Goal: Check status: Check status

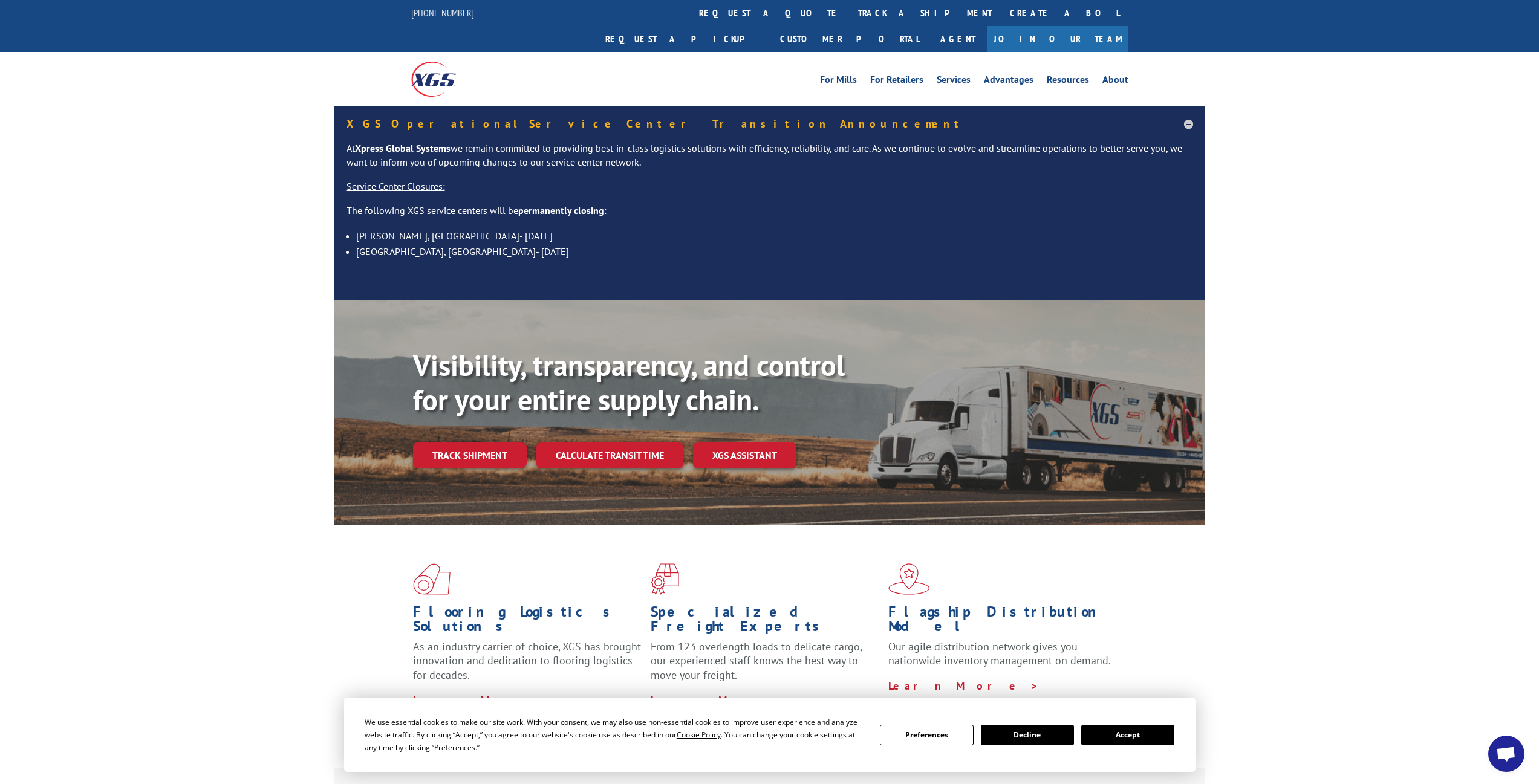
click at [849, 15] on link "track a shipment" at bounding box center [925, 13] width 152 height 26
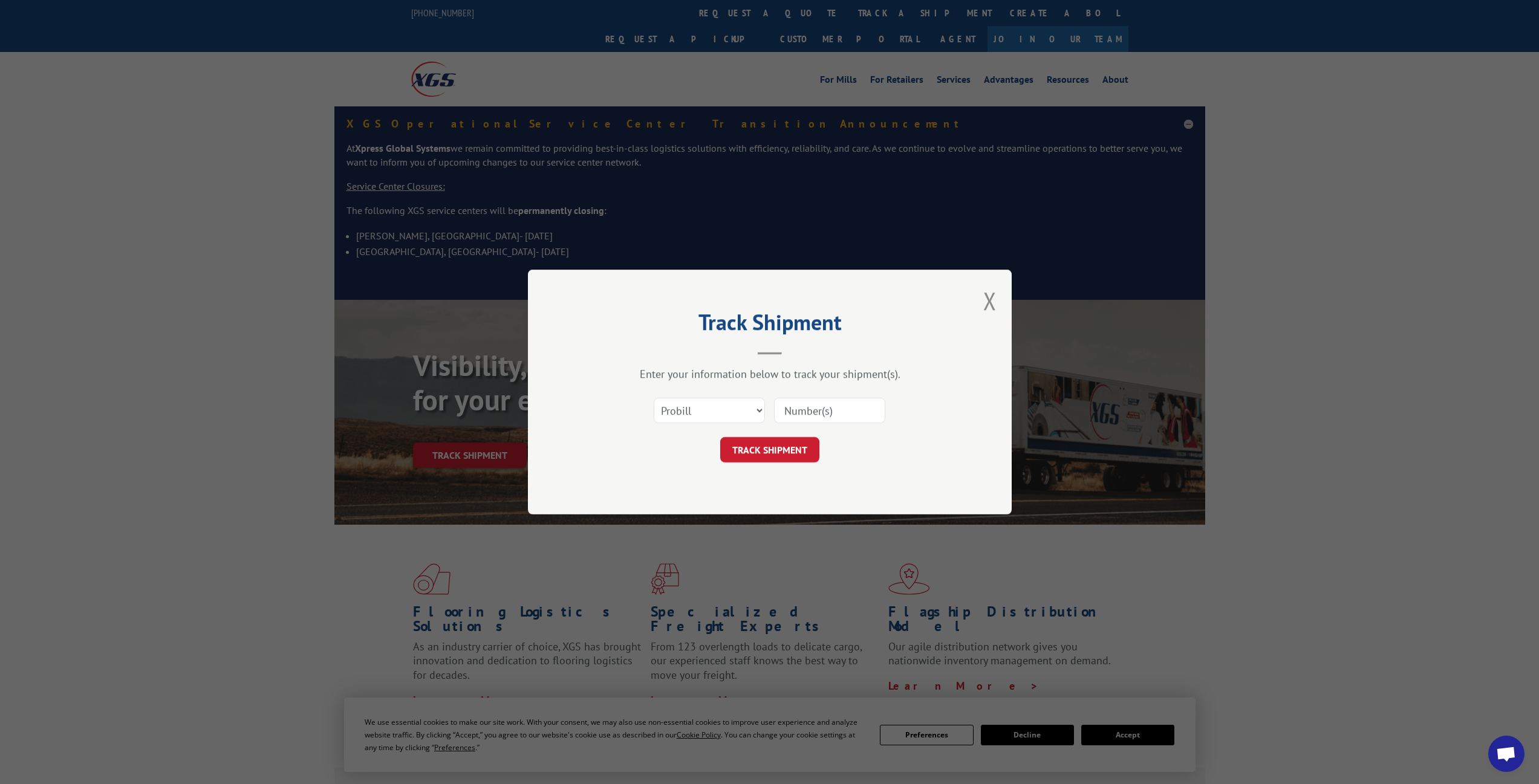
click at [816, 415] on input at bounding box center [830, 410] width 111 height 25
paste input "15095619"
type input "15095619"
click at [802, 443] on button "TRACK SHIPMENT" at bounding box center [770, 450] width 99 height 25
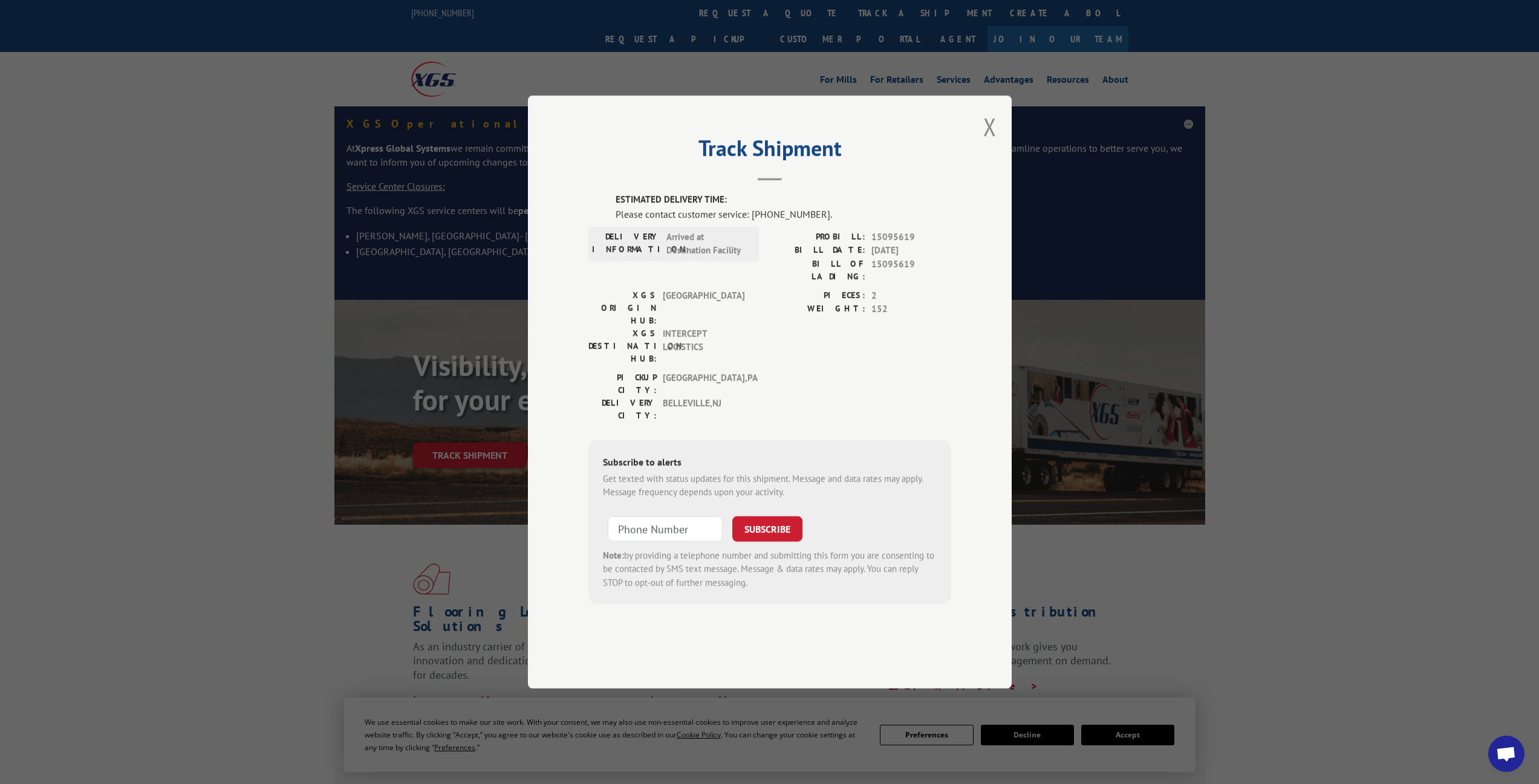
click at [991, 143] on button "Close modal" at bounding box center [990, 127] width 13 height 32
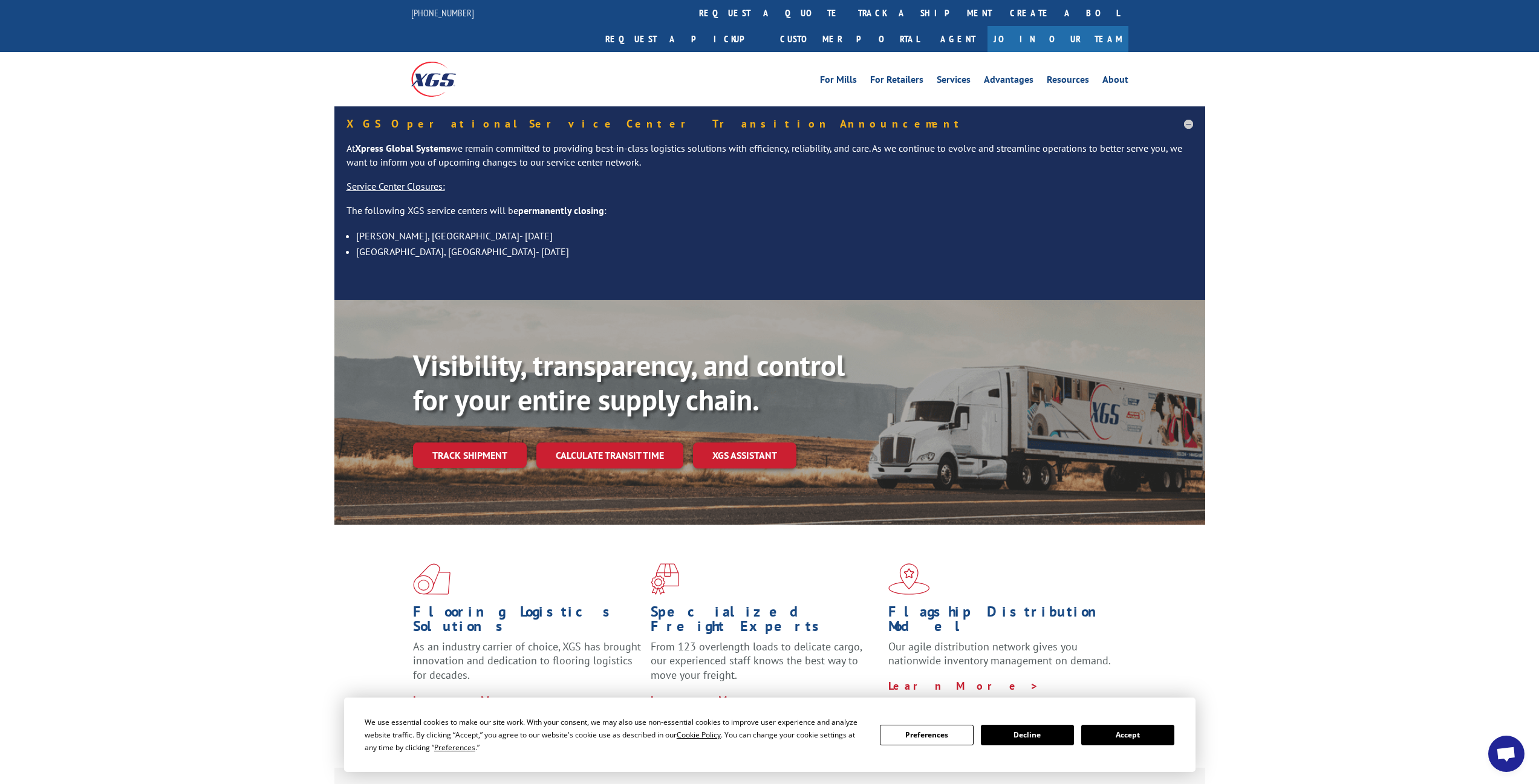
click at [849, 11] on link "track a shipment" at bounding box center [925, 13] width 152 height 26
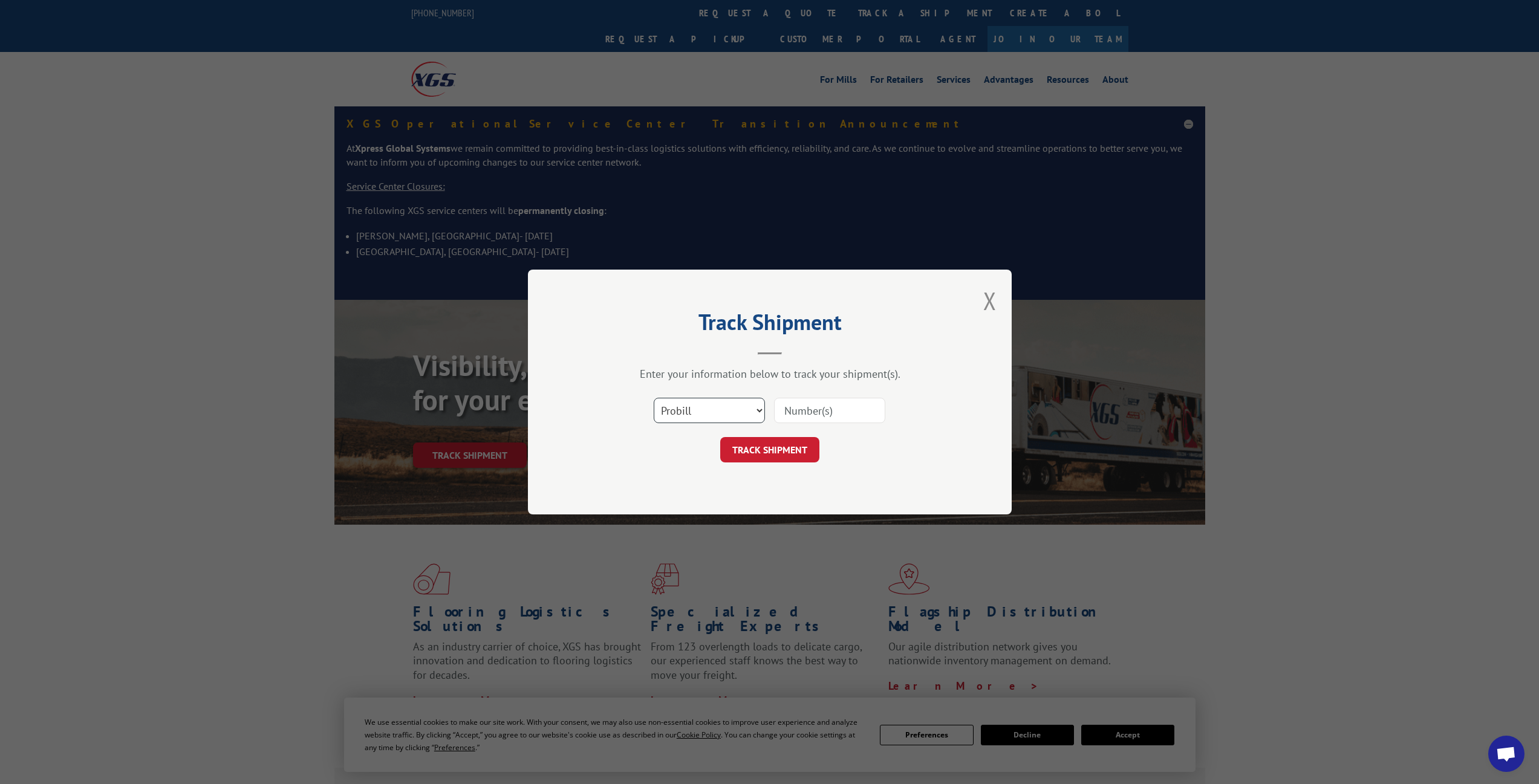
click at [692, 406] on select "Select category... Probill BOL PO" at bounding box center [709, 410] width 111 height 25
select select "bol"
click at [654, 398] on select "Select category... Probill BOL PO" at bounding box center [709, 410] width 111 height 25
click at [831, 408] on input at bounding box center [830, 410] width 111 height 25
paste input "15095619"
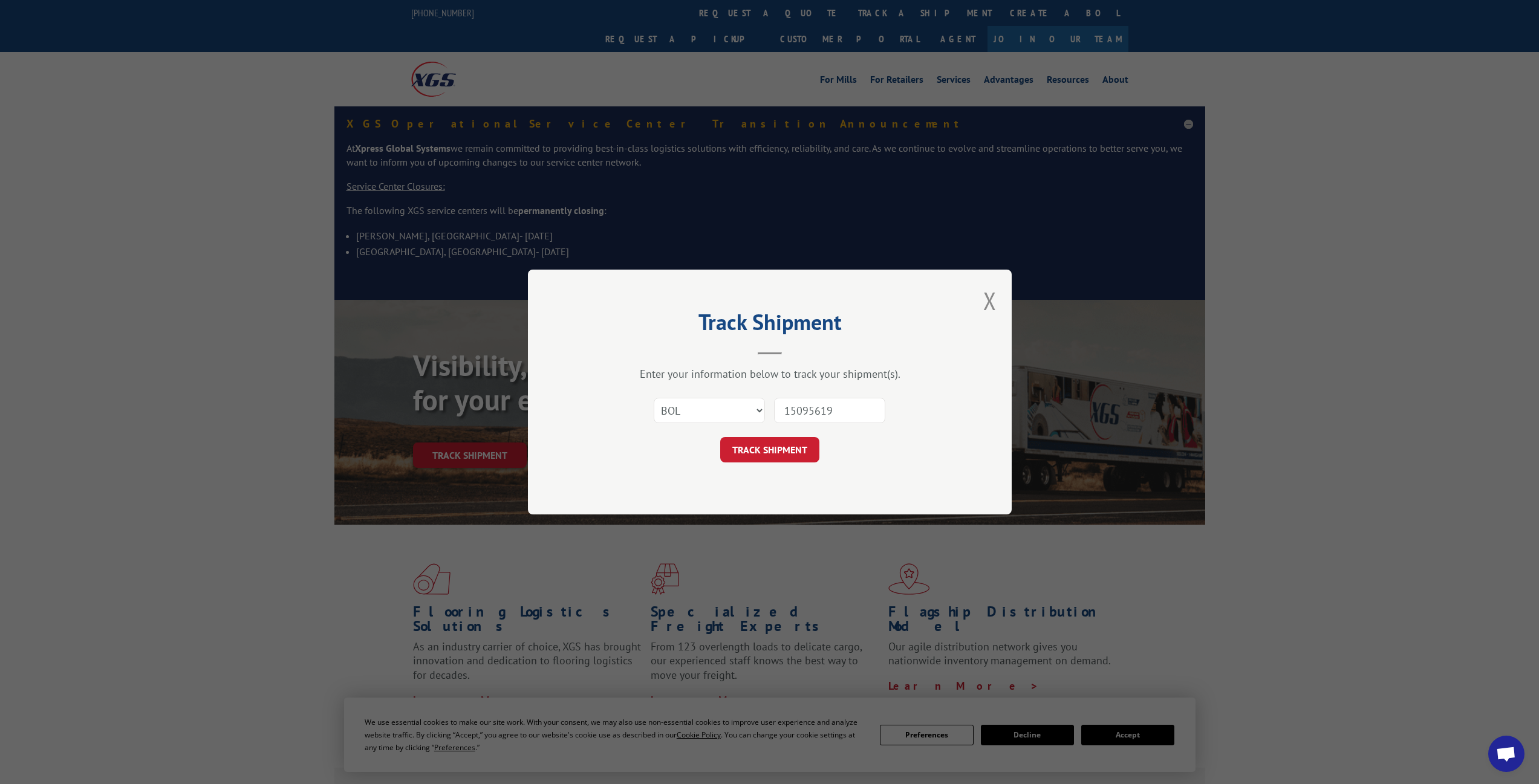
type input "15095619"
click at [779, 444] on button "TRACK SHIPMENT" at bounding box center [770, 450] width 99 height 25
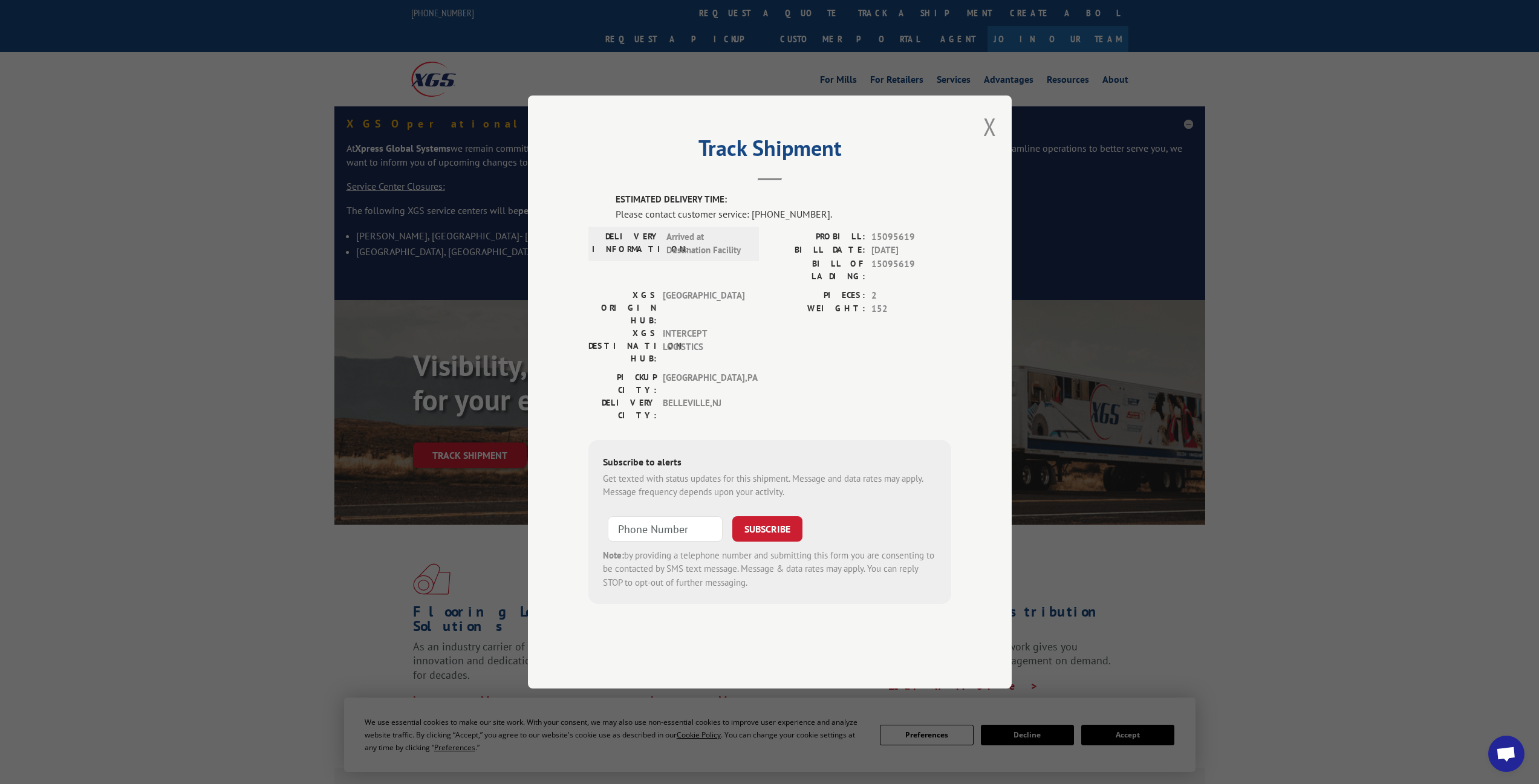
click at [993, 143] on button "Close modal" at bounding box center [990, 127] width 13 height 32
